Goal: Transaction & Acquisition: Purchase product/service

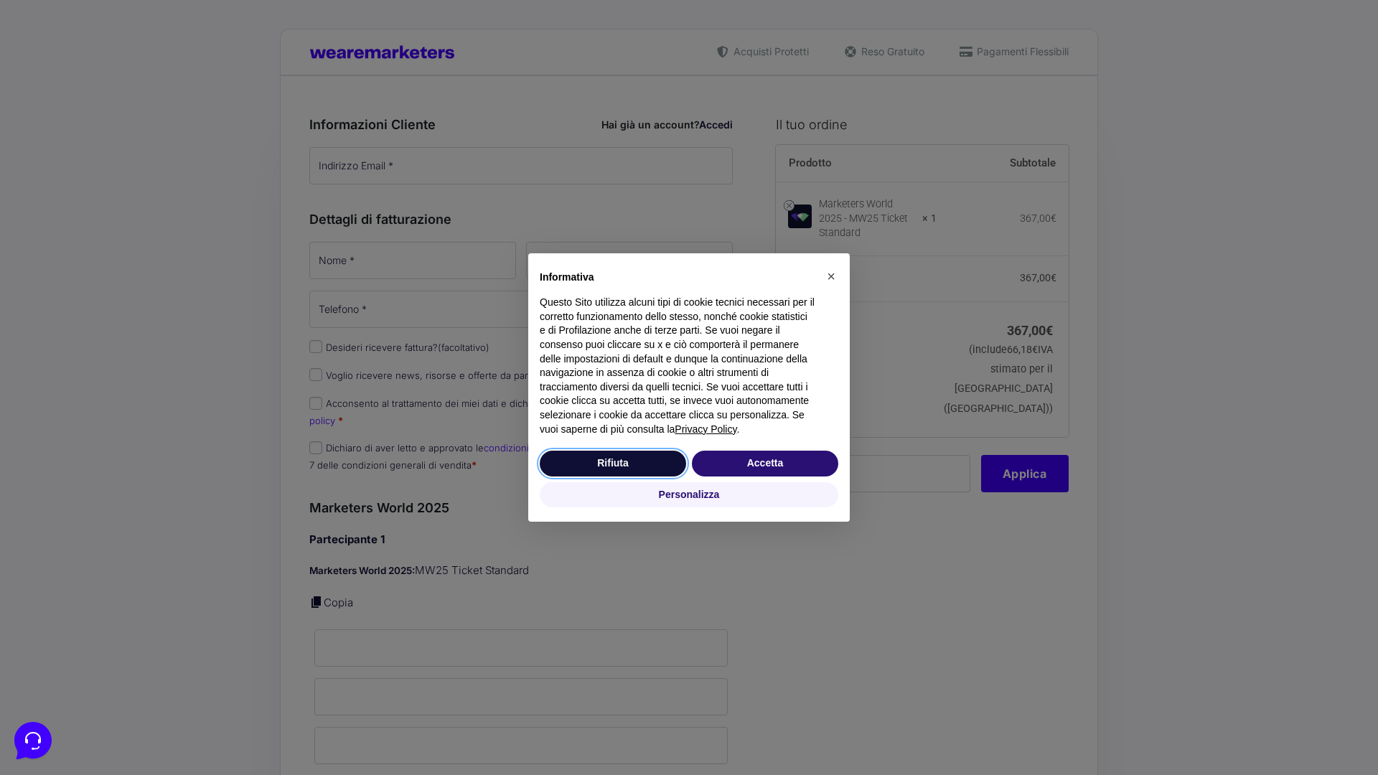
click at [613, 463] on button "Rifiuta" at bounding box center [613, 464] width 146 height 26
